Goal: Navigation & Orientation: Find specific page/section

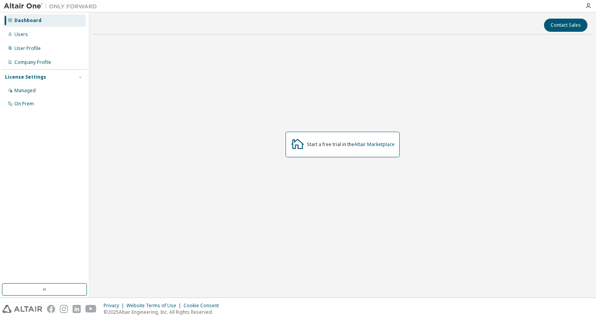
click at [31, 19] on div "Dashboard" at bounding box center [27, 20] width 27 height 6
click at [331, 150] on div "Start a free trial in the Altair Marketplace" at bounding box center [342, 145] width 114 height 26
click at [337, 111] on div "Start a free trial in the Altair Marketplace" at bounding box center [342, 145] width 499 height 208
